Goal: Navigation & Orientation: Find specific page/section

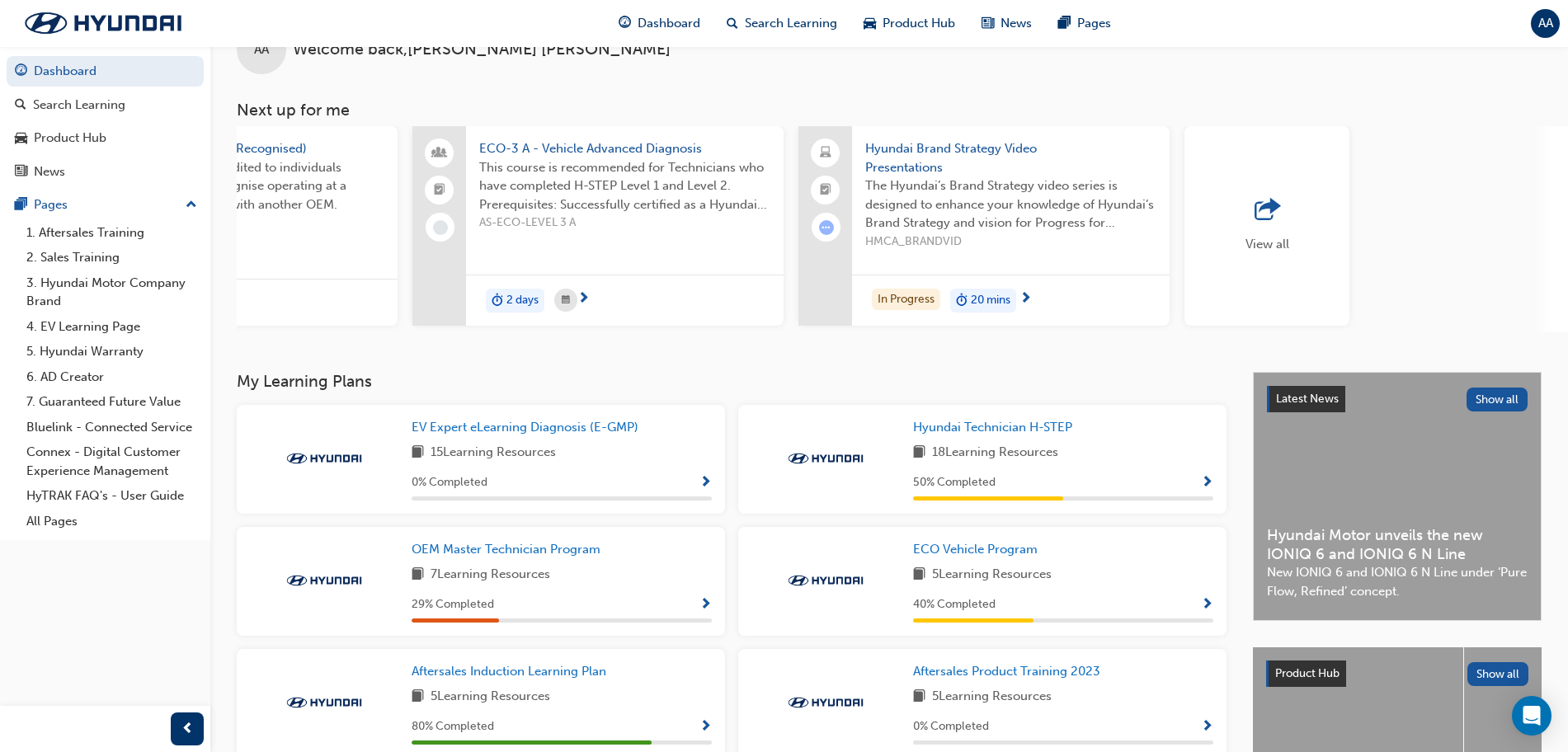
scroll to position [263, 0]
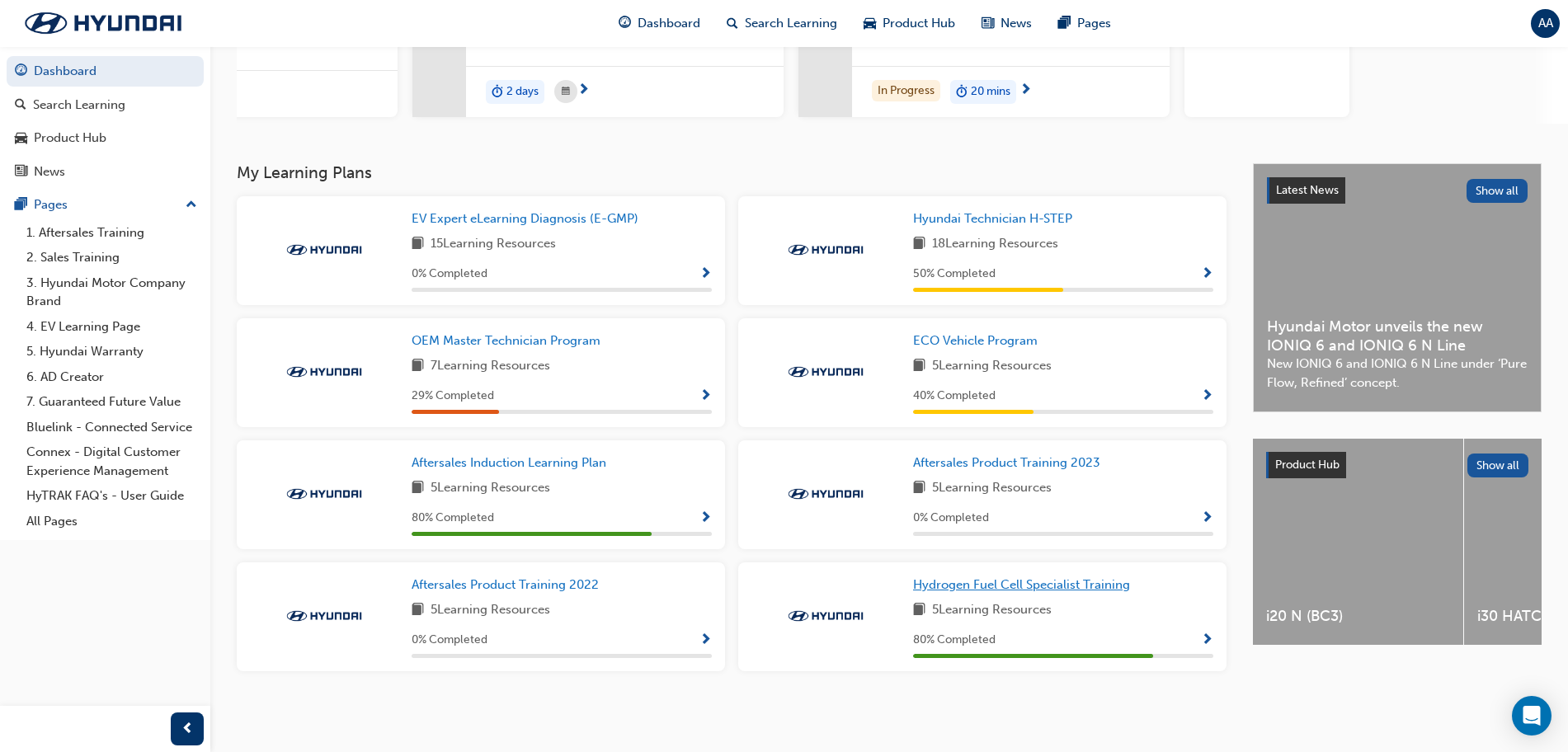
click at [1085, 586] on span "Hydrogen Fuel Cell Specialist Training" at bounding box center [1022, 584] width 217 height 15
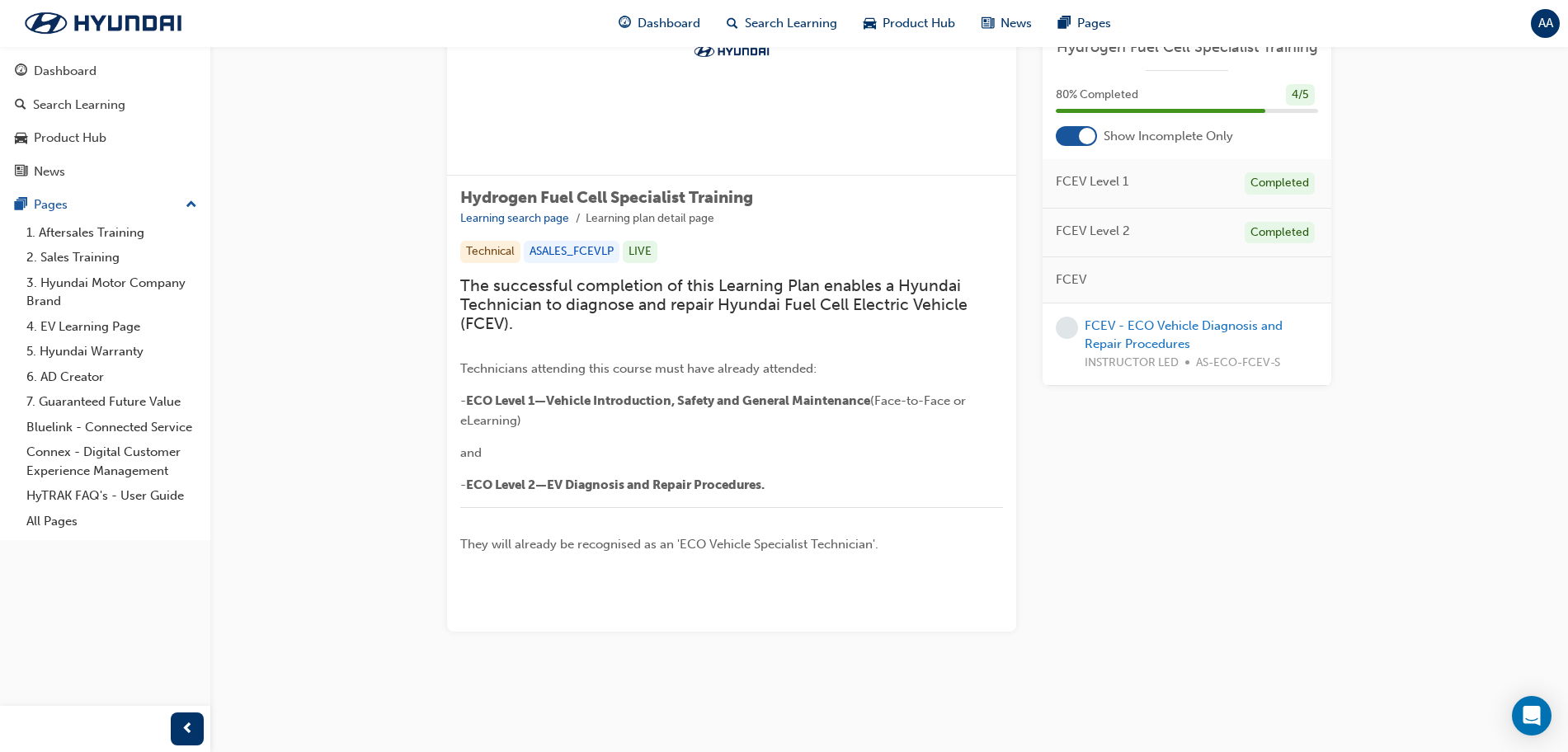
scroll to position [197, 0]
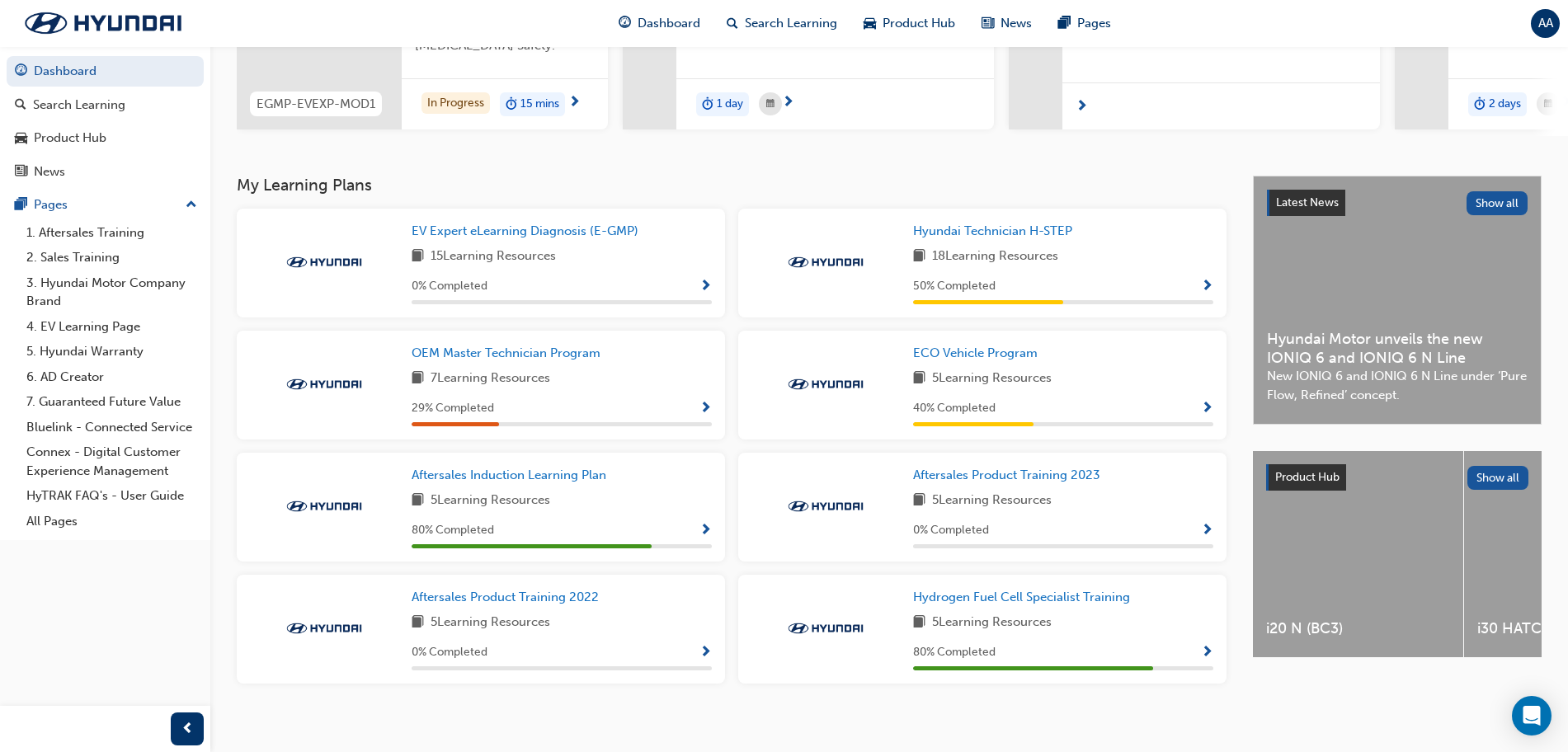
scroll to position [263, 0]
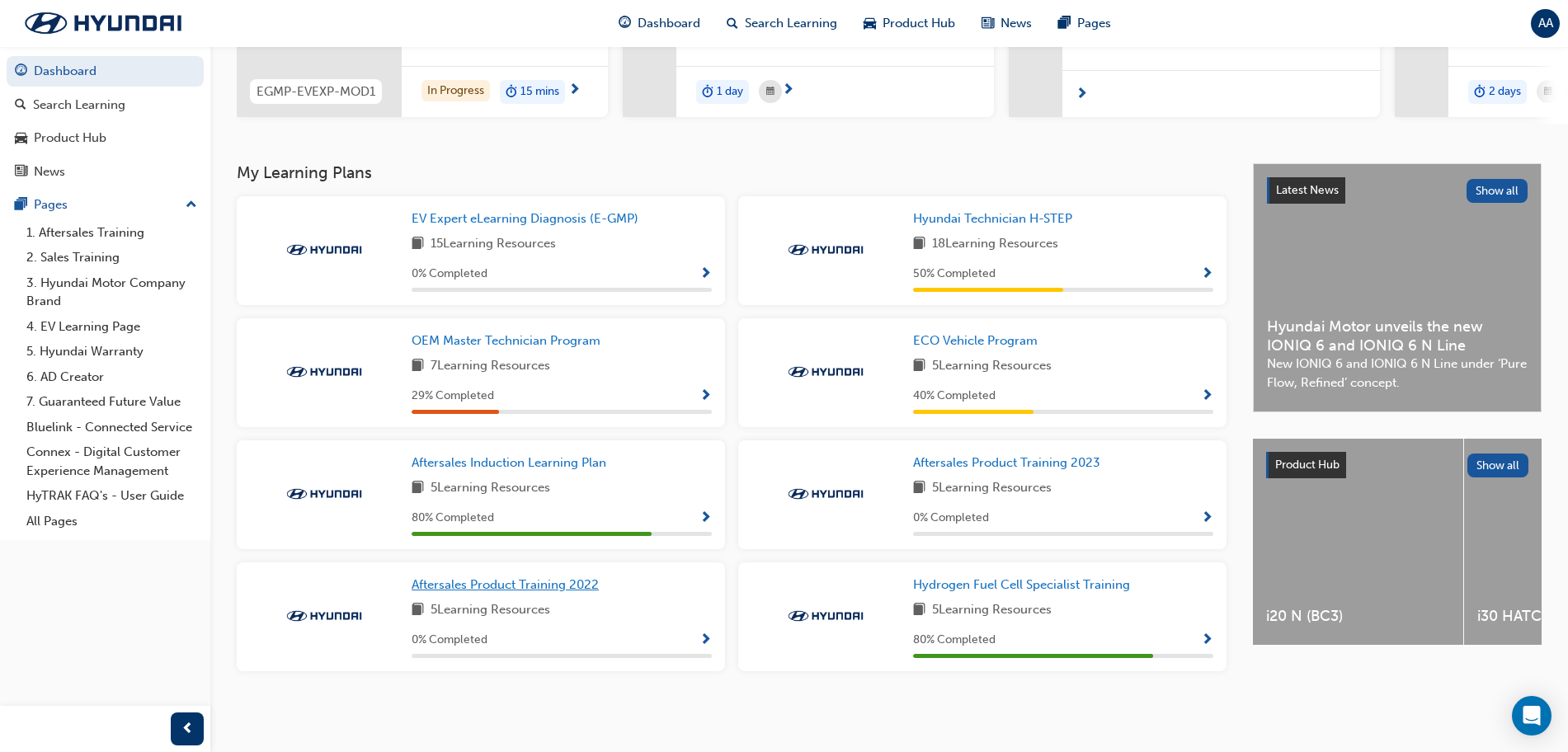
click at [578, 584] on span "Aftersales Product Training 2022" at bounding box center [505, 584] width 187 height 15
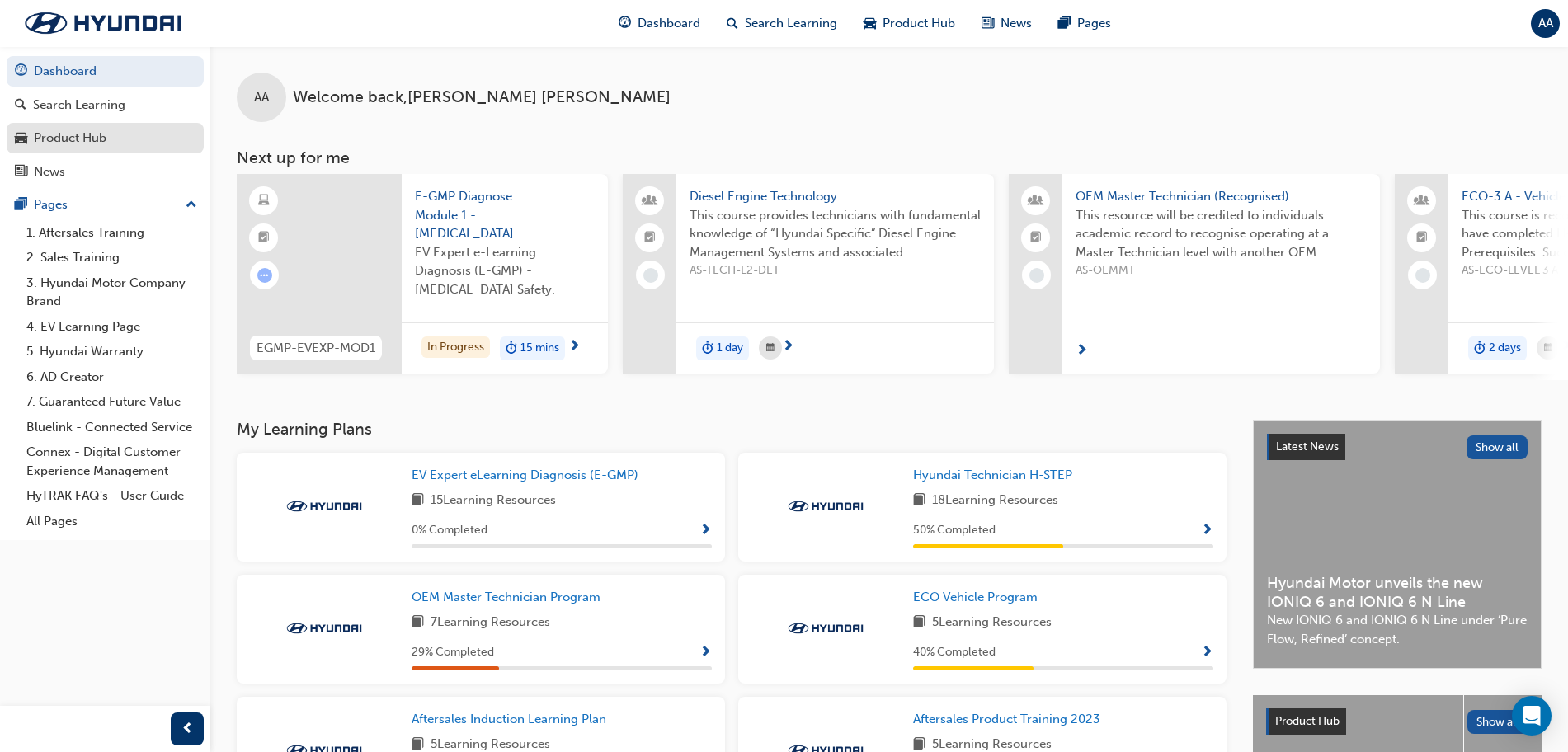
click at [95, 135] on div "Product Hub" at bounding box center [70, 138] width 73 height 19
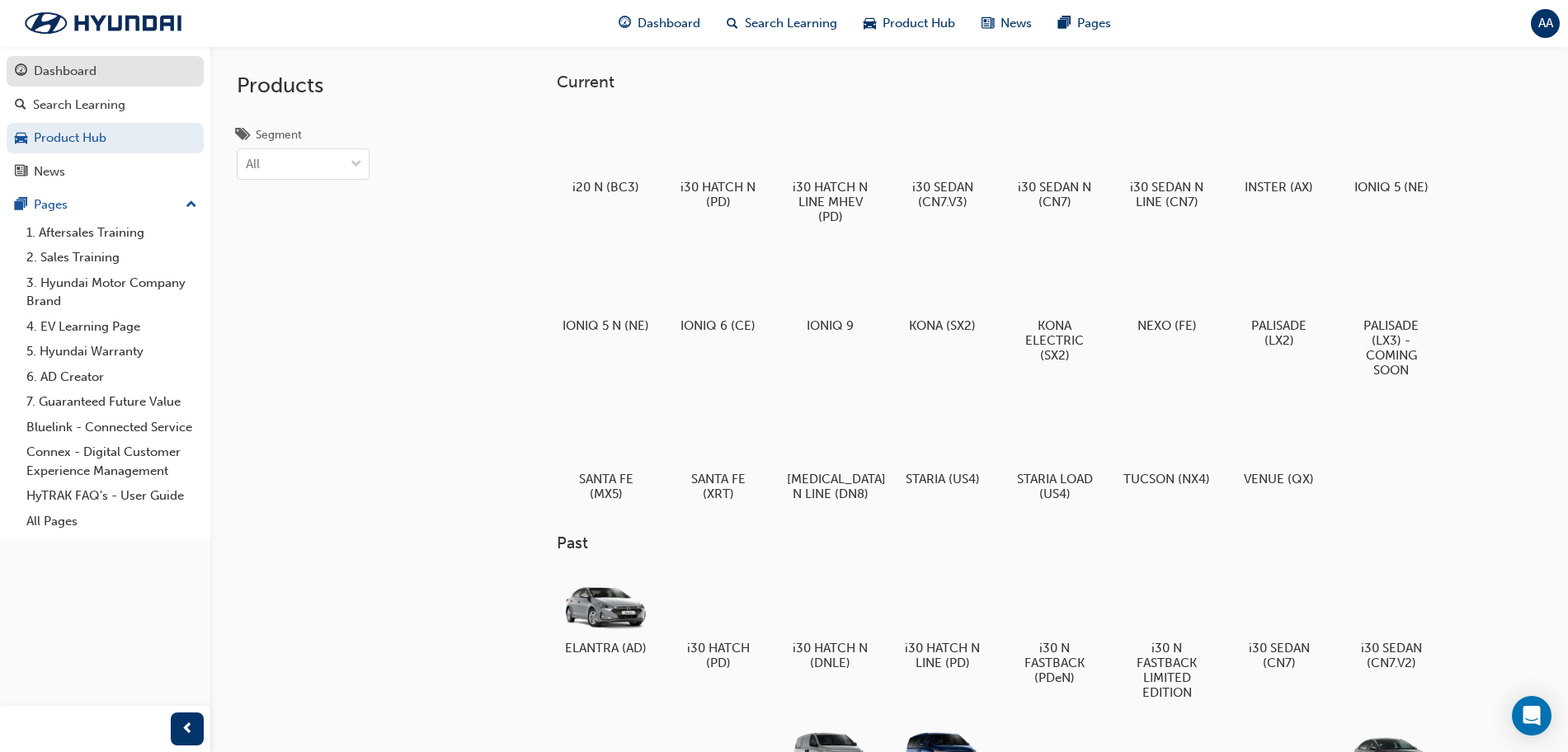
click at [107, 79] on div "Dashboard" at bounding box center [105, 71] width 180 height 20
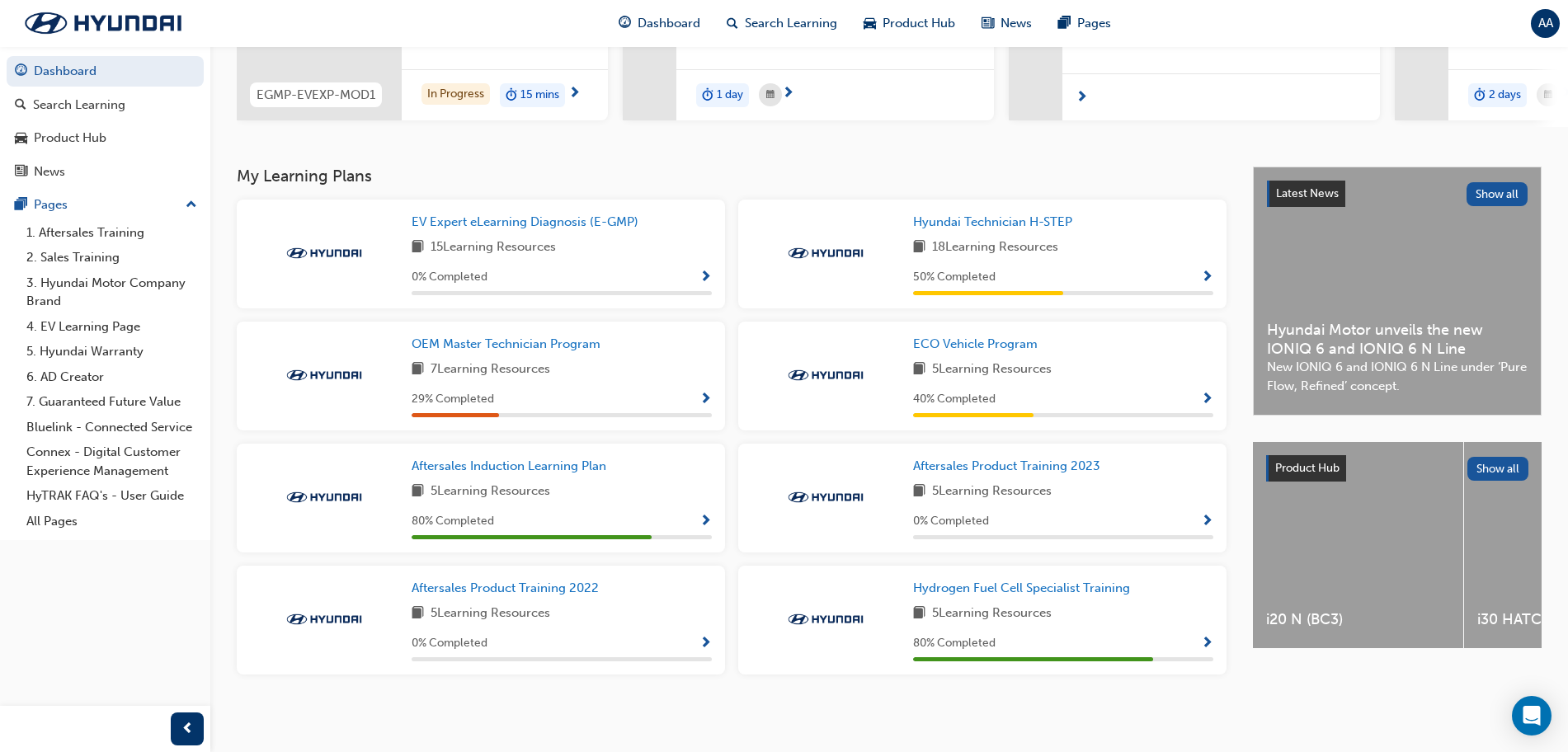
scroll to position [263, 0]
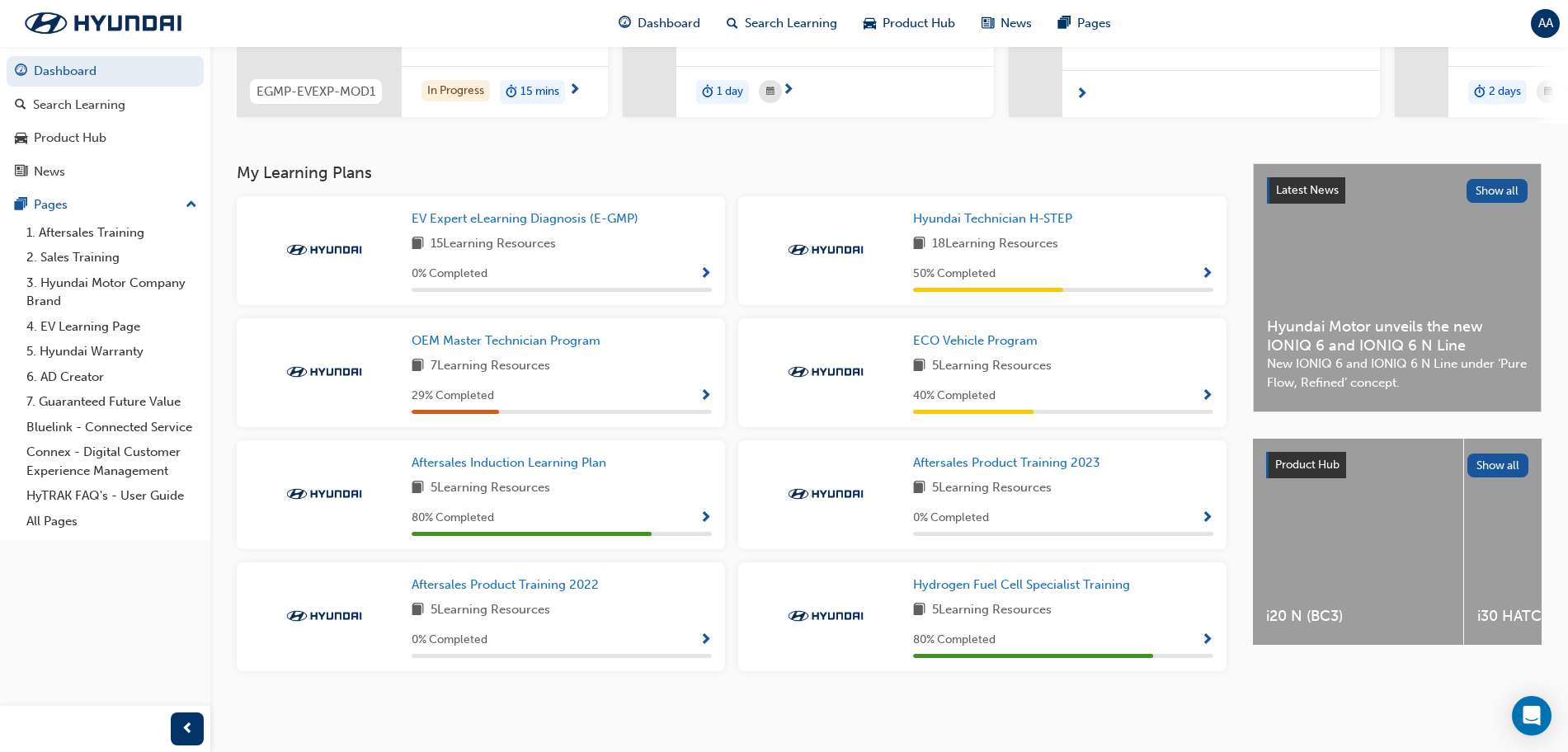
click at [1205, 399] on span "Show Progress" at bounding box center [1206, 397] width 12 height 15
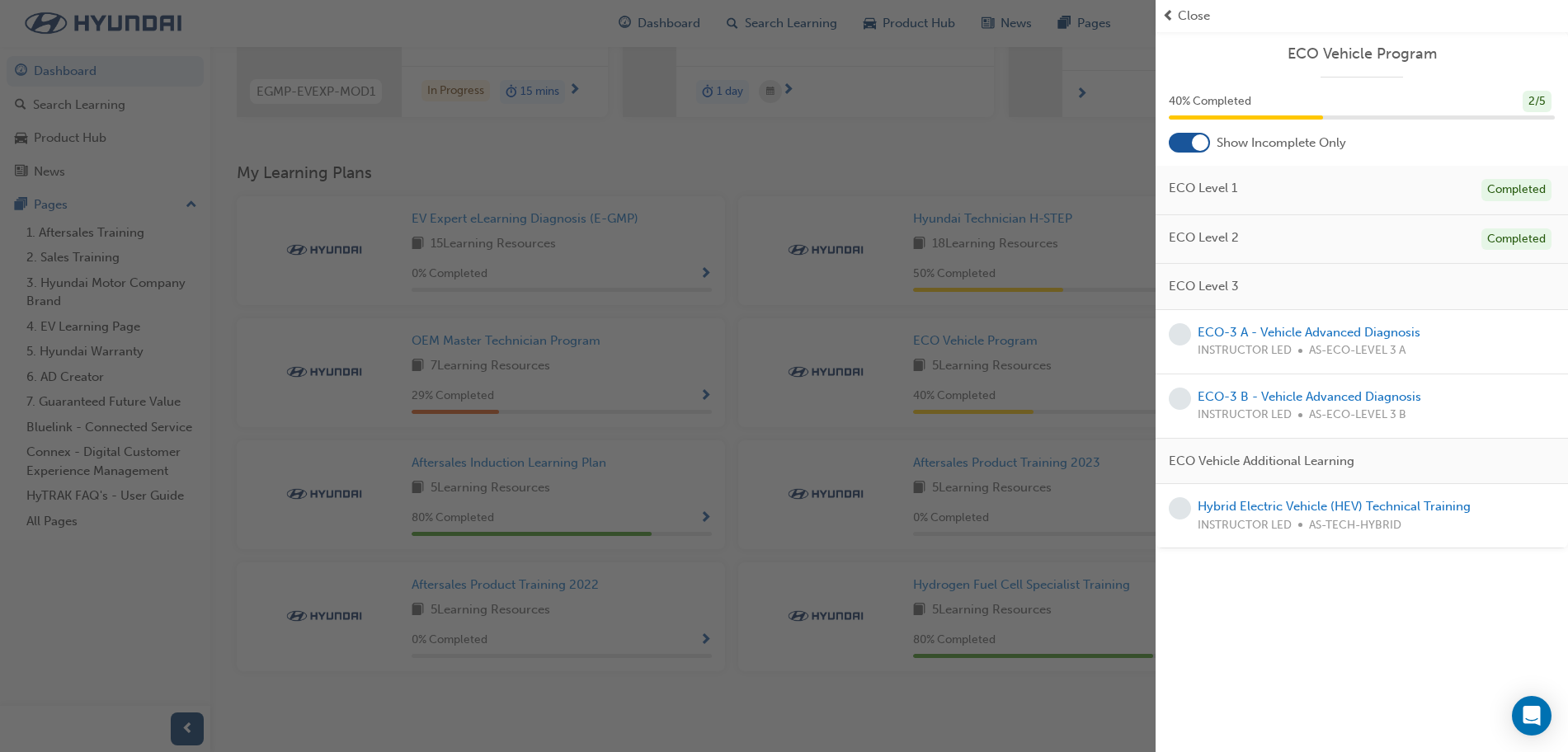
click at [1090, 352] on div "button" at bounding box center [577, 376] width 1156 height 752
